Goal: Task Accomplishment & Management: Complete application form

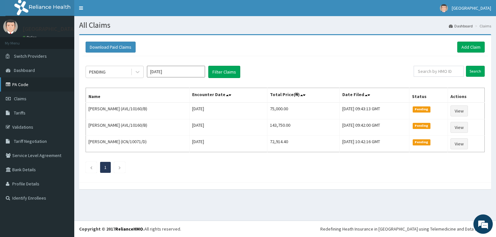
click at [20, 83] on link "PA Code" at bounding box center [37, 84] width 74 height 14
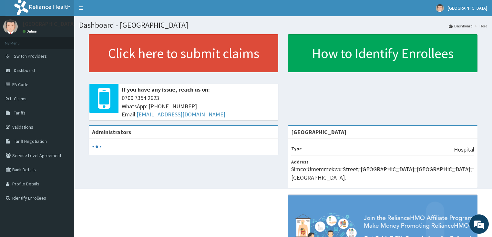
click at [19, 86] on link "PA Code" at bounding box center [37, 84] width 74 height 14
click at [16, 82] on link "PA Code" at bounding box center [37, 84] width 74 height 14
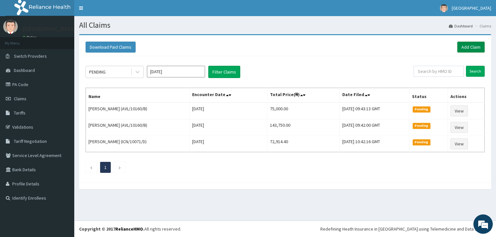
click at [468, 45] on link "Add Claim" at bounding box center [470, 47] width 27 height 11
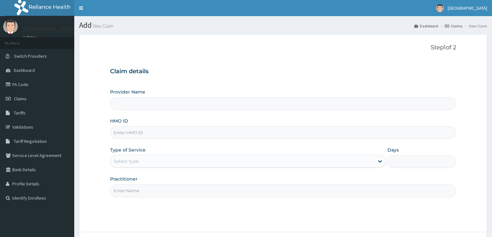
click at [132, 135] on input "HMO ID" at bounding box center [283, 133] width 346 height 13
paste input "ELN/10788/B"
type input "ELN/10788/B"
click at [132, 159] on div "Select type" at bounding box center [126, 161] width 25 height 6
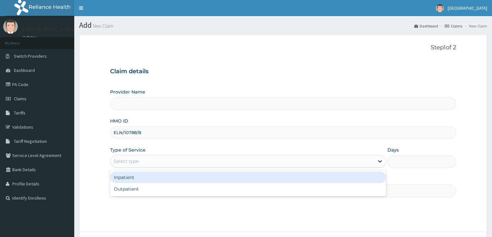
click at [129, 164] on div "Select type" at bounding box center [242, 161] width 264 height 10
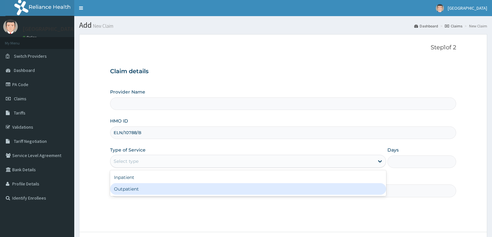
click at [124, 187] on div "Outpatient" at bounding box center [248, 189] width 276 height 12
type input "1"
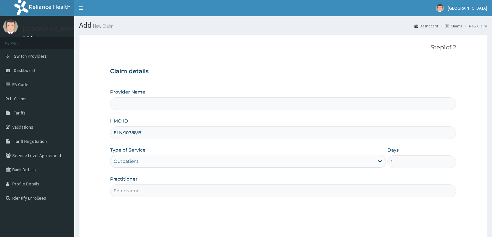
drag, startPoint x: 124, startPoint y: 187, endPoint x: 127, endPoint y: 190, distance: 4.6
click at [124, 187] on input "Practitioner" at bounding box center [283, 191] width 346 height 13
click at [132, 190] on input "Practitioner" at bounding box center [283, 191] width 346 height 13
type input "DR PIUS"
type input "[GEOGRAPHIC_DATA]"
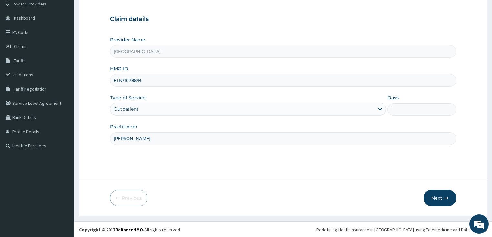
scroll to position [53, 0]
click at [441, 196] on button "Next" at bounding box center [439, 197] width 33 height 17
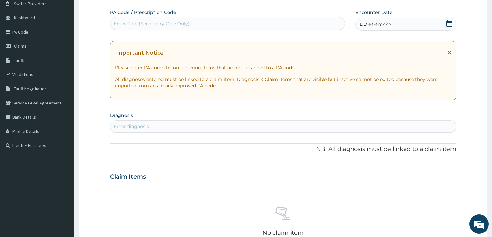
scroll to position [0, 0]
click at [130, 24] on div "Enter Code(Secondary Care Only)" at bounding box center [152, 23] width 76 height 6
paste input "PA/D32773"
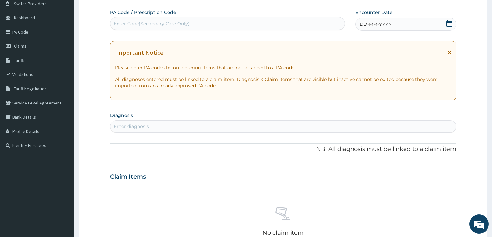
type input "PA/D32773"
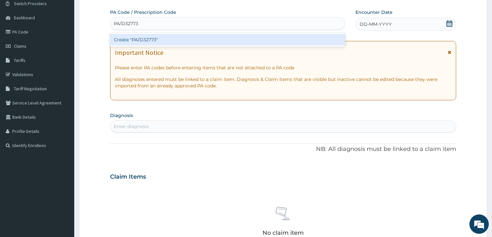
click at [139, 39] on div "Create "PA/D32773"" at bounding box center [227, 40] width 235 height 12
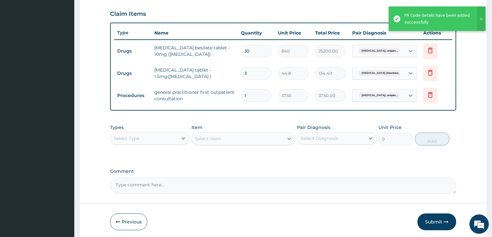
scroll to position [241, 0]
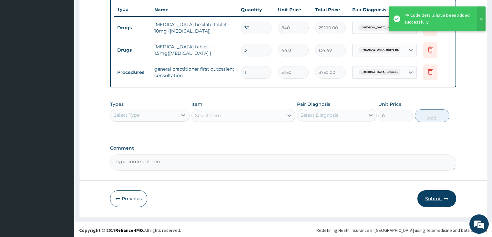
click at [437, 198] on button "Submit" at bounding box center [436, 198] width 39 height 17
drag, startPoint x: 437, startPoint y: 198, endPoint x: 368, endPoint y: 175, distance: 72.6
click at [437, 198] on div "Step 2 of 2 PA Code / Prescription Code PA/D32773 Encounter Date 13-10-2025 Imp…" at bounding box center [283, 4] width 408 height 423
